Goal: Communication & Community: Ask a question

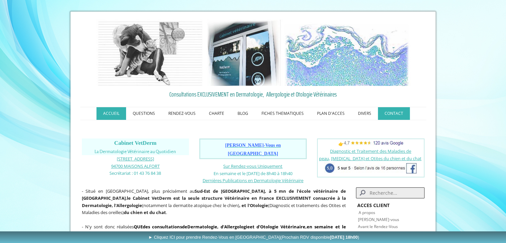
click at [389, 116] on link "CONTACT" at bounding box center [394, 113] width 32 height 13
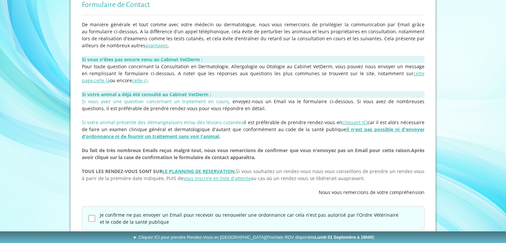
scroll to position [179, 0]
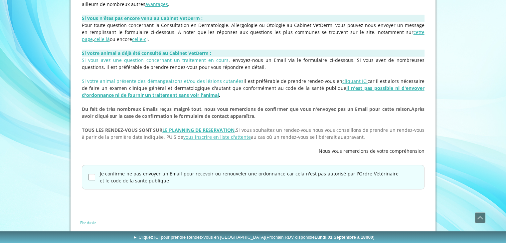
click at [92, 177] on input "Je confirme ne pas envoyer un Email pour recevoir ou renouveler une ordonnance …" at bounding box center [91, 177] width 7 height 7
checkbox input "true"
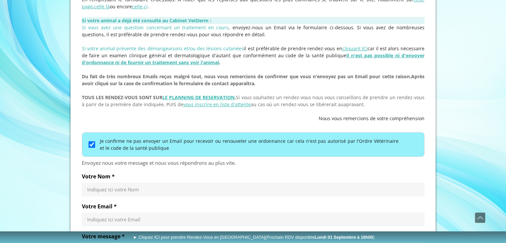
scroll to position [279, 0]
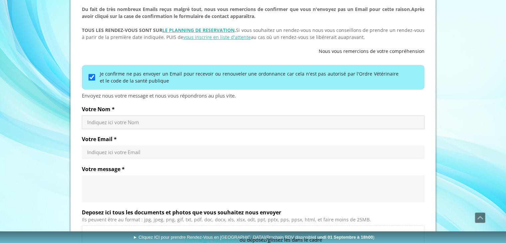
click at [120, 119] on input "Votre Nom *" at bounding box center [253, 122] width 332 height 7
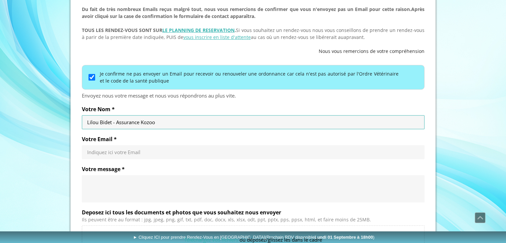
type input "Lilou Bidet - Assurance Kozoo"
click at [157, 153] on input "Votre Email *" at bounding box center [253, 152] width 332 height 7
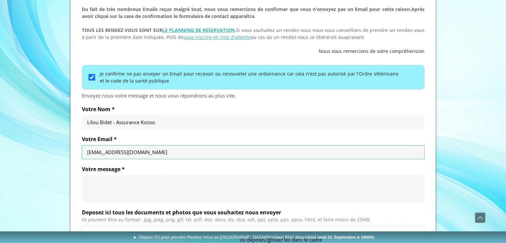
type input "liloub@kozoo.eu"
click at [152, 180] on textarea "Votre message *" at bounding box center [253, 189] width 332 height 20
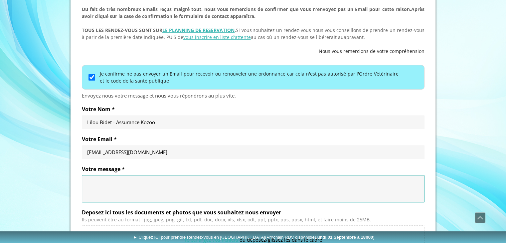
click at [93, 180] on textarea "Votre message *" at bounding box center [253, 189] width 332 height 20
paste textarea "Bonjour 😊, Nous faisons suite à notre appel du 21/08/2025 concernant l’envoi de…"
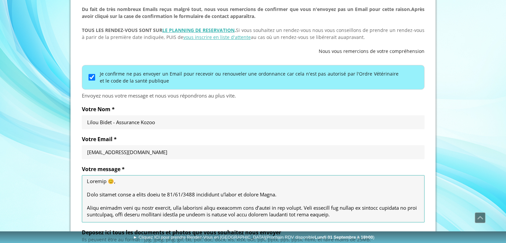
scroll to position [0, 0]
drag, startPoint x: 277, startPoint y: 195, endPoint x: 227, endPoint y: 197, distance: 50.6
click at [227, 197] on textarea "Votre message *" at bounding box center [253, 199] width 332 height 40
click at [279, 195] on textarea "Votre message *" at bounding box center [253, 199] width 332 height 40
drag, startPoint x: 279, startPoint y: 195, endPoint x: 91, endPoint y: 194, distance: 188.3
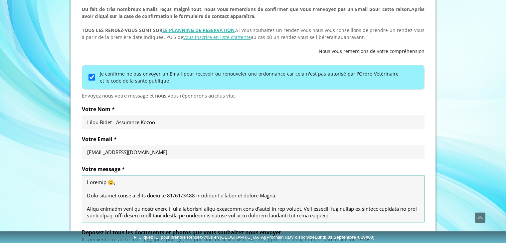
click at [91, 194] on textarea "Votre message *" at bounding box center [253, 199] width 332 height 40
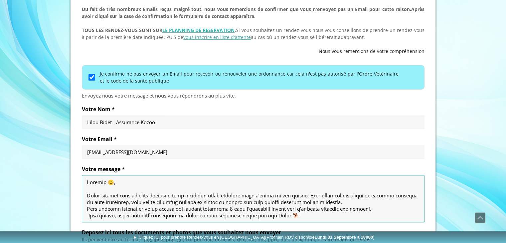
drag, startPoint x: 181, startPoint y: 195, endPoint x: 167, endPoint y: 196, distance: 14.3
click at [167, 196] on textarea "Votre message *" at bounding box center [253, 199] width 332 height 40
click at [170, 195] on textarea "Votre message *" at bounding box center [253, 199] width 332 height 40
drag, startPoint x: 177, startPoint y: 195, endPoint x: 83, endPoint y: 193, distance: 93.5
click at [83, 193] on div at bounding box center [253, 198] width 343 height 47
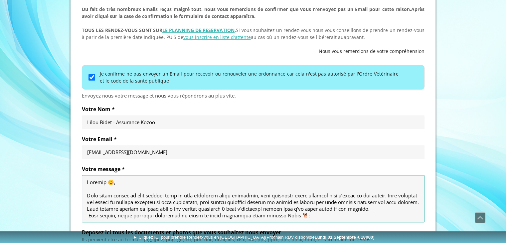
click at [265, 194] on textarea "Votre message *" at bounding box center [253, 199] width 332 height 40
click at [263, 195] on textarea "Votre message *" at bounding box center [253, 199] width 332 height 40
drag, startPoint x: 263, startPoint y: 195, endPoint x: 392, endPoint y: 191, distance: 128.1
click at [392, 191] on textarea "Votre message *" at bounding box center [253, 199] width 332 height 40
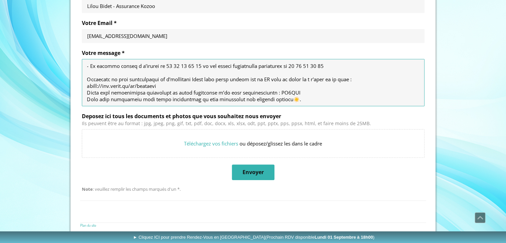
scroll to position [397, 0]
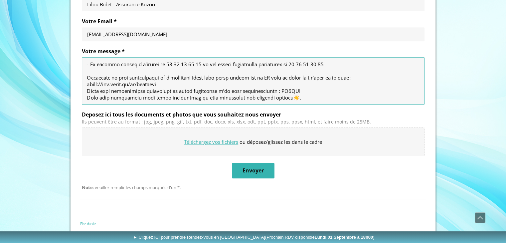
type textarea "Bonjour 😊, Nous avons essayé de vous joindre afin de vous présenter notre assur…"
click at [276, 144] on input "Deposez ici tous les documents et photos que vous souhaitez nous envoyer" at bounding box center [253, 142] width 342 height 28
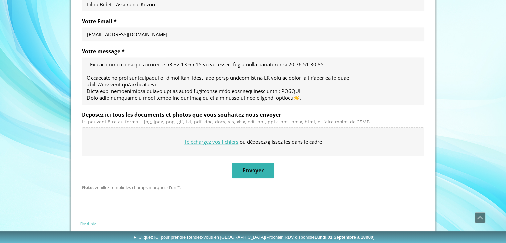
type input "C:\fakepath\Affiche Kozoo.jpg"
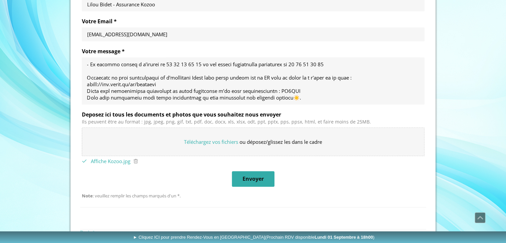
click at [269, 175] on span "Envoyer" at bounding box center [253, 179] width 41 height 14
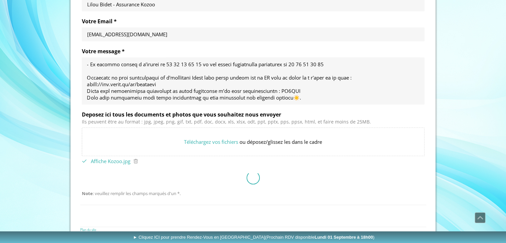
scroll to position [244, 0]
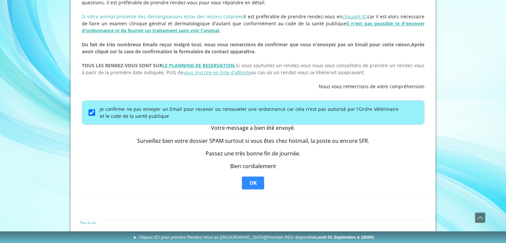
click at [250, 183] on span "OK" at bounding box center [252, 183] width 7 height 7
